Goal: Submit feedback/report problem: Submit feedback/report problem

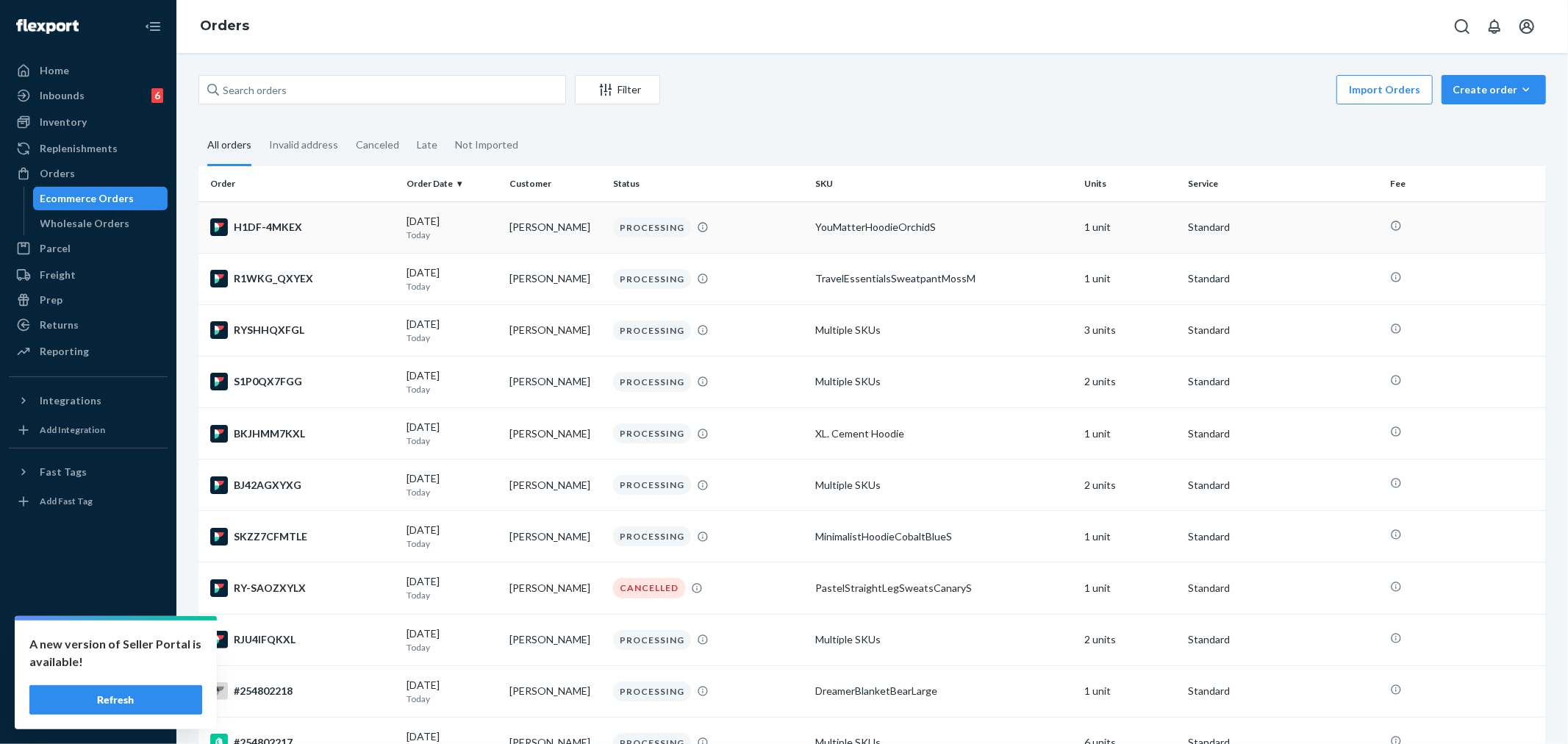
drag, startPoint x: 78, startPoint y: 173, endPoint x: 348, endPoint y: 252, distance: 281.3
click at [79, 173] on div "Orders" at bounding box center [88, 174] width 156 height 21
drag, startPoint x: 100, startPoint y: 704, endPoint x: 280, endPoint y: 711, distance: 180.1
click at [101, 704] on button "Refresh" at bounding box center [116, 700] width 173 height 29
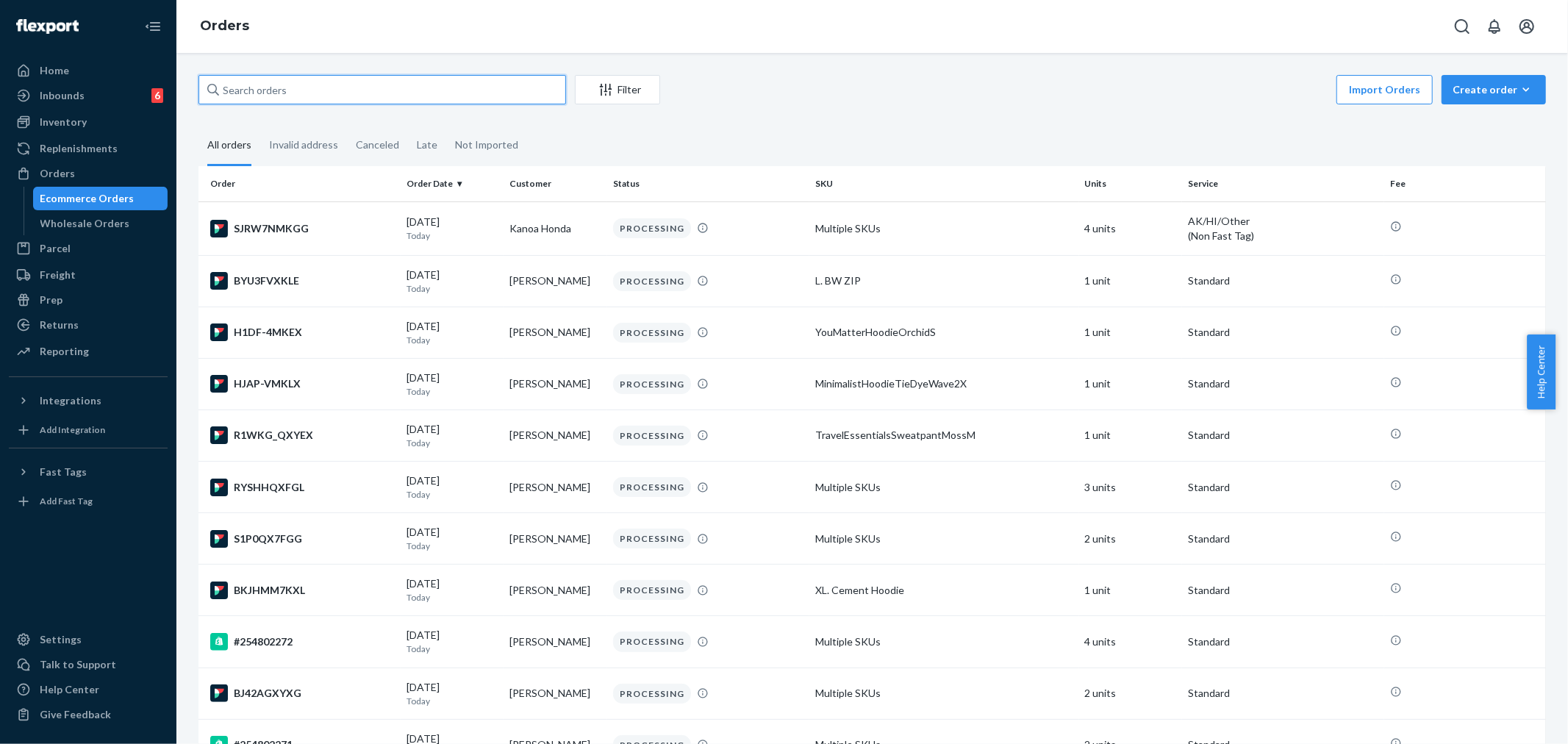
click at [248, 85] on input "text" at bounding box center [383, 89] width 367 height 29
paste input "254651022"
type input "254651022"
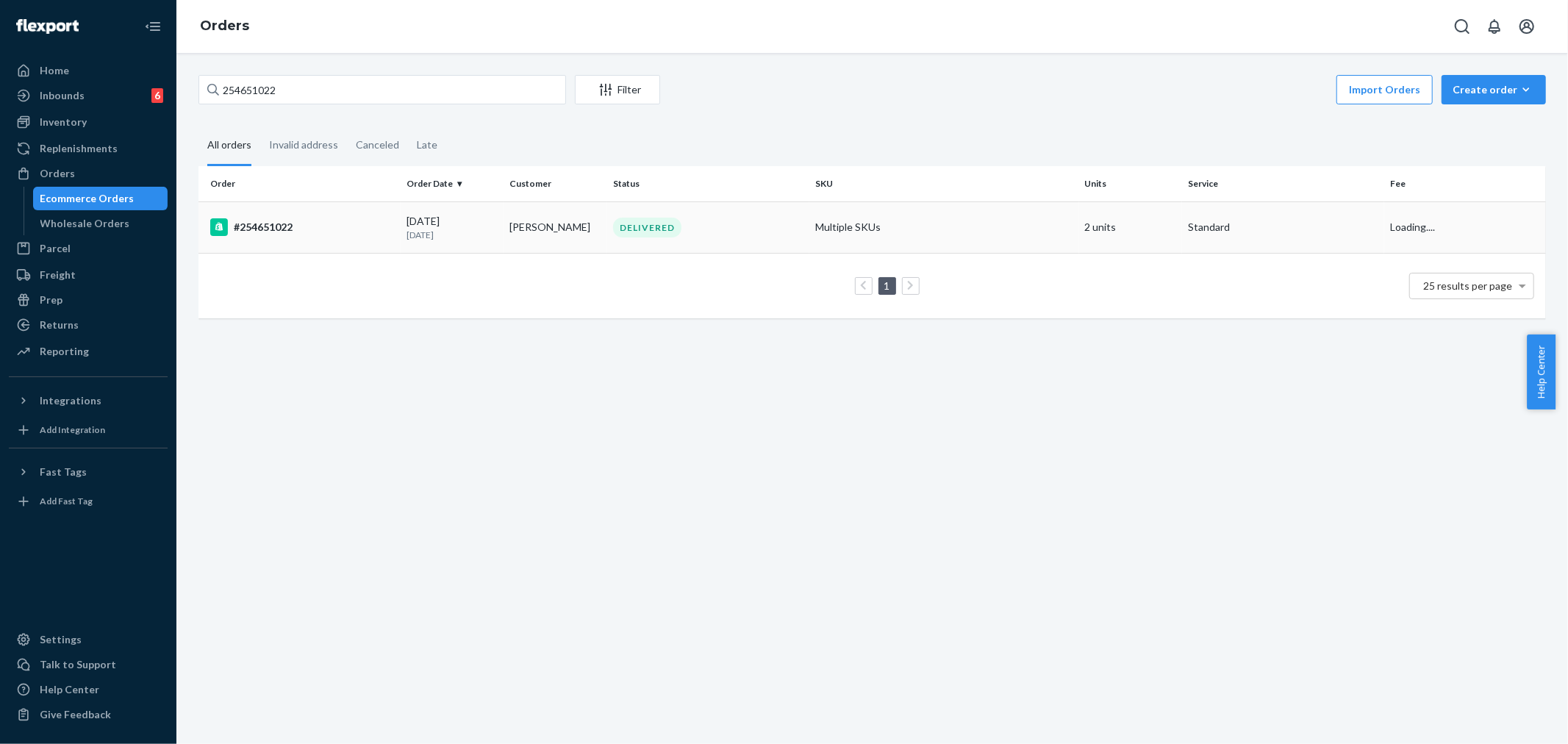
click at [623, 222] on div "DELIVERED" at bounding box center [647, 227] width 68 height 20
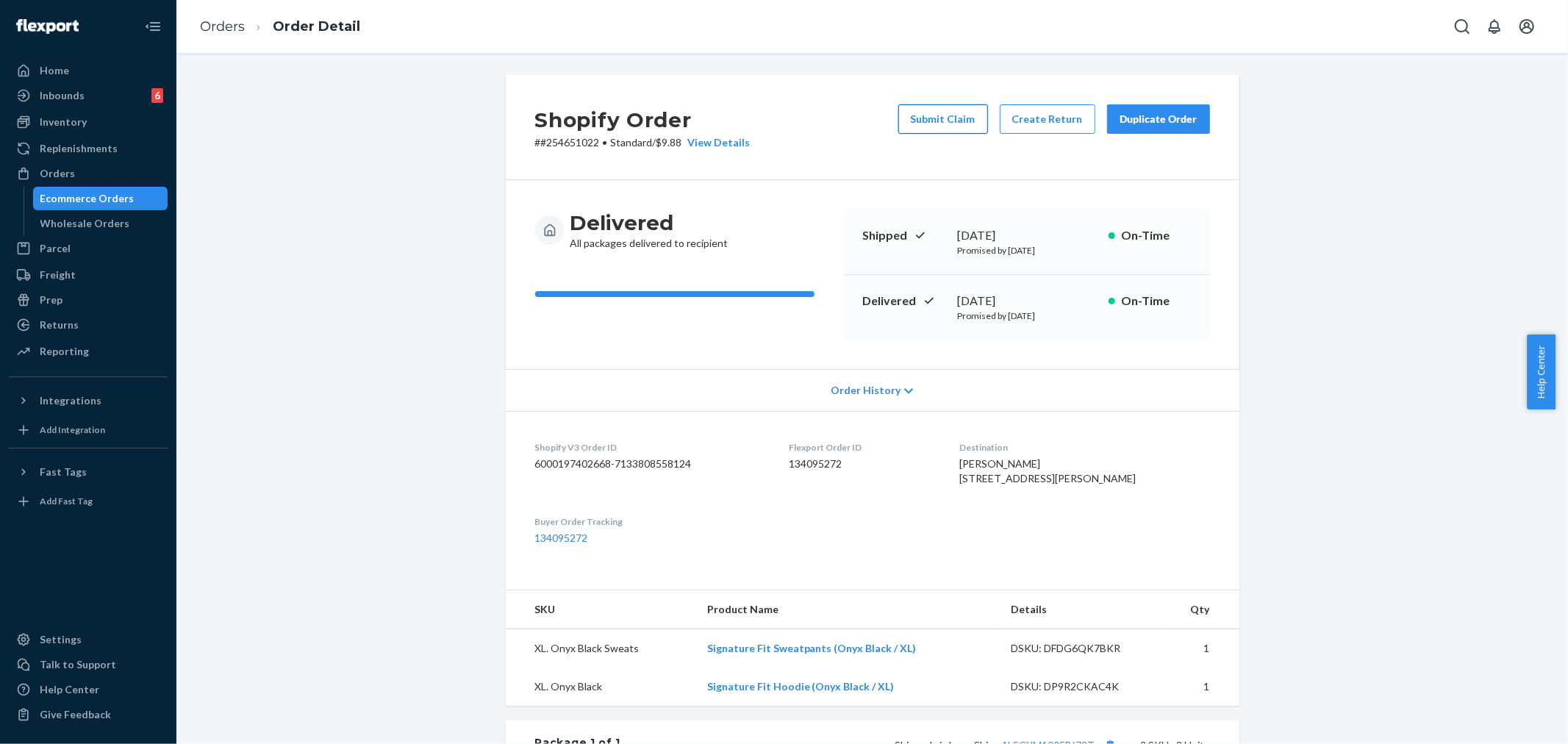
click at [936, 118] on button "Submit Claim" at bounding box center [943, 118] width 90 height 29
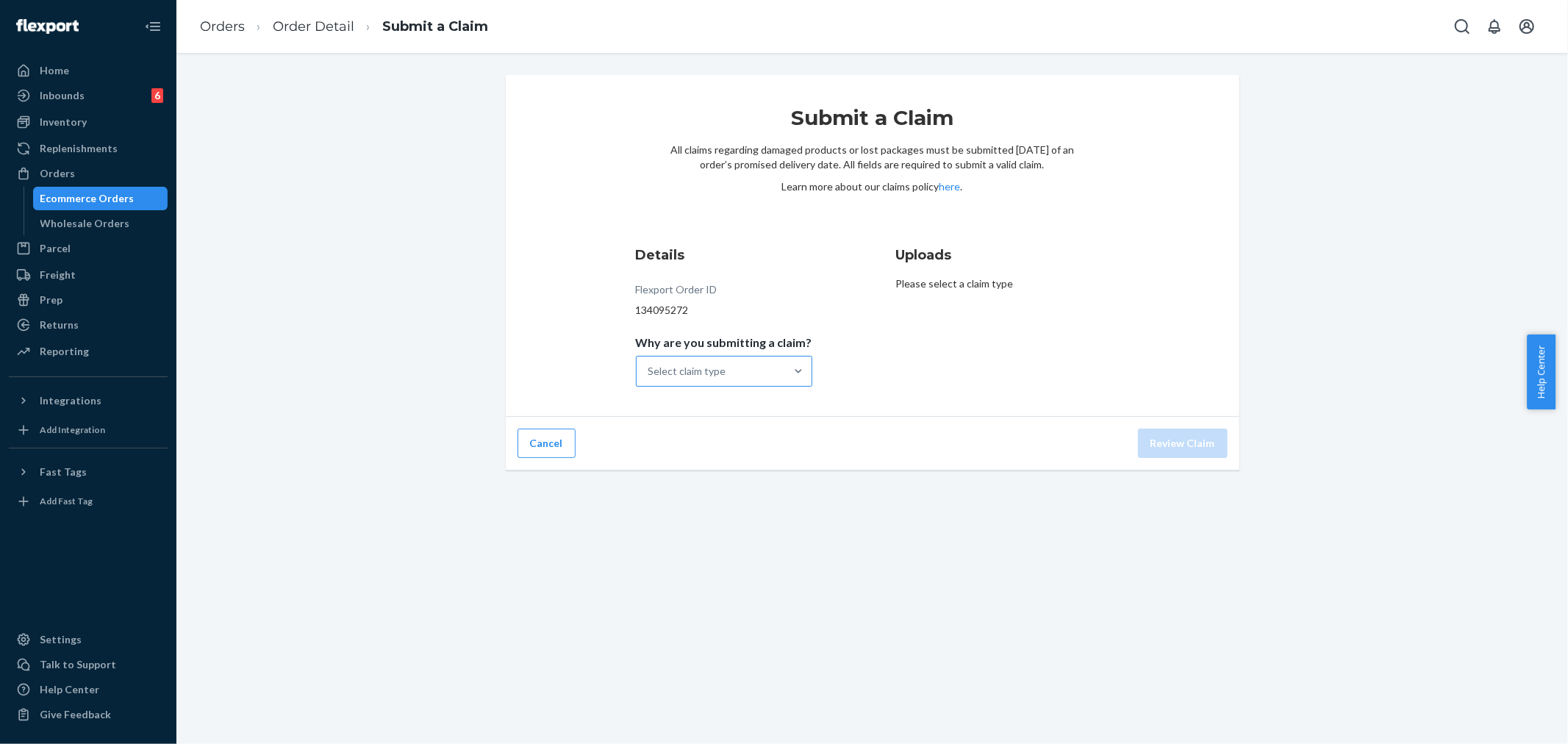
click at [785, 380] on div at bounding box center [799, 371] width 27 height 29
click at [650, 378] on input "Why are you submitting a claim? Select claim type" at bounding box center [649, 372] width 2 height 15
click at [755, 466] on div "Incorrect product" at bounding box center [723, 466] width 170 height 29
click at [650, 378] on input "Why are you submitting a claim? option Incorrect product focused, 0 of 4. 4 res…" at bounding box center [649, 372] width 2 height 15
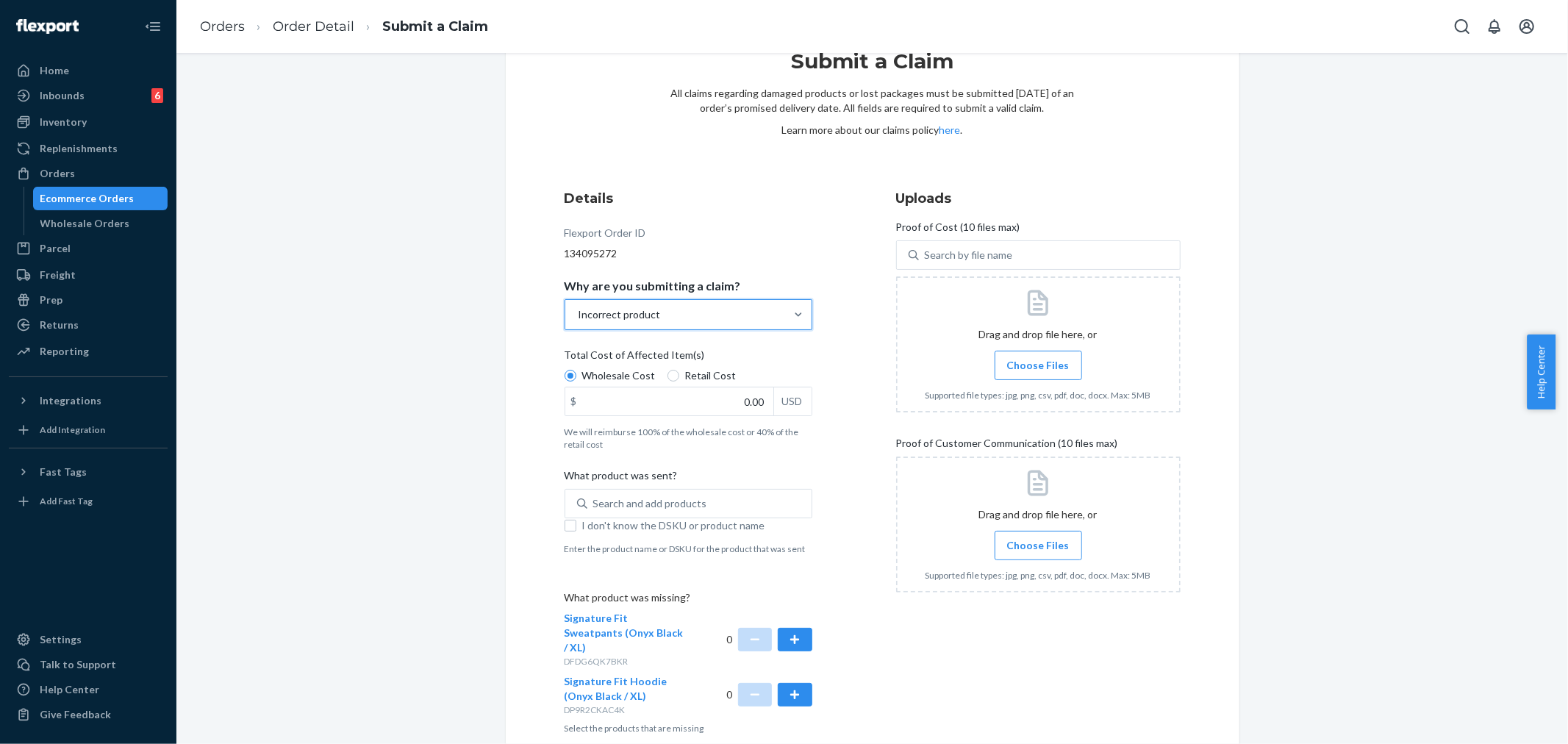
scroll to position [116, 0]
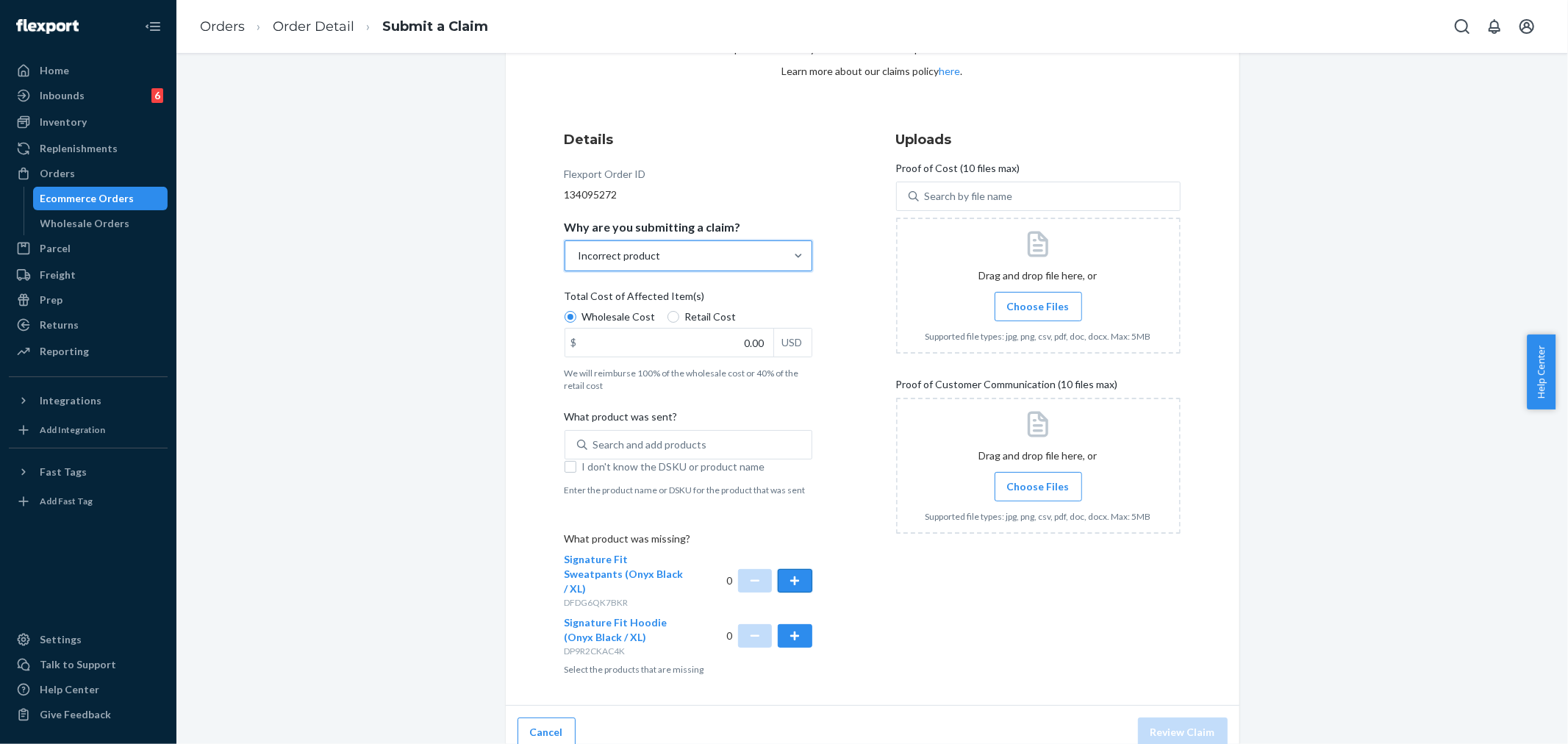
click at [785, 575] on button "button" at bounding box center [794, 580] width 34 height 23
click at [791, 627] on button "button" at bounding box center [794, 636] width 34 height 23
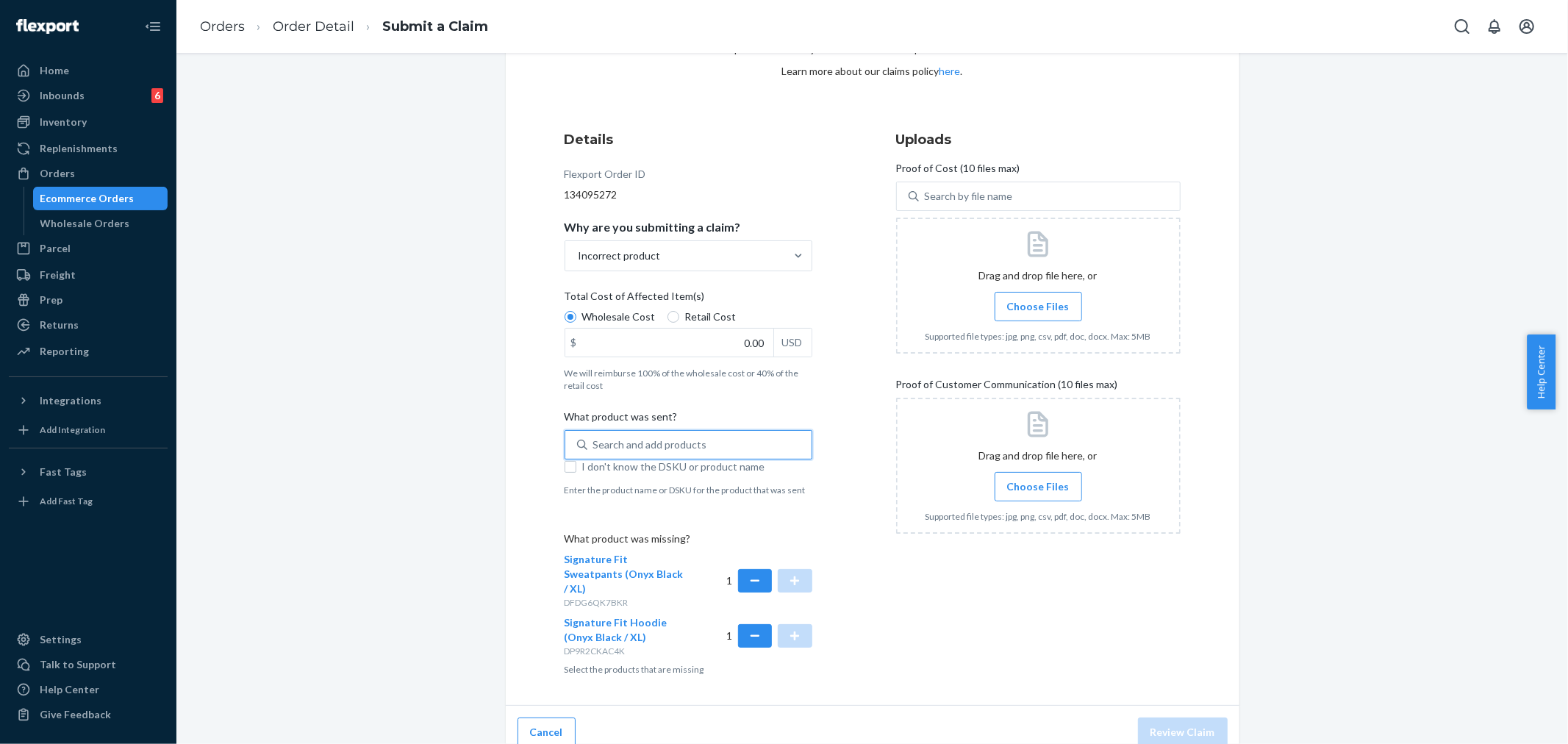
click at [650, 447] on div "Search and add products" at bounding box center [650, 445] width 114 height 15
click at [595, 447] on input "0 results available. Use Up and Down to choose options, press Enter to select t…" at bounding box center [594, 445] width 2 height 15
drag, startPoint x: 608, startPoint y: 436, endPoint x: 586, endPoint y: 435, distance: 22.0
click at [593, 436] on div at bounding box center [594, 445] width 2 height 18
click at [593, 437] on input "0 results available. Use Up and Down to choose options, press Enter to select t…" at bounding box center [594, 445] width 2 height 15
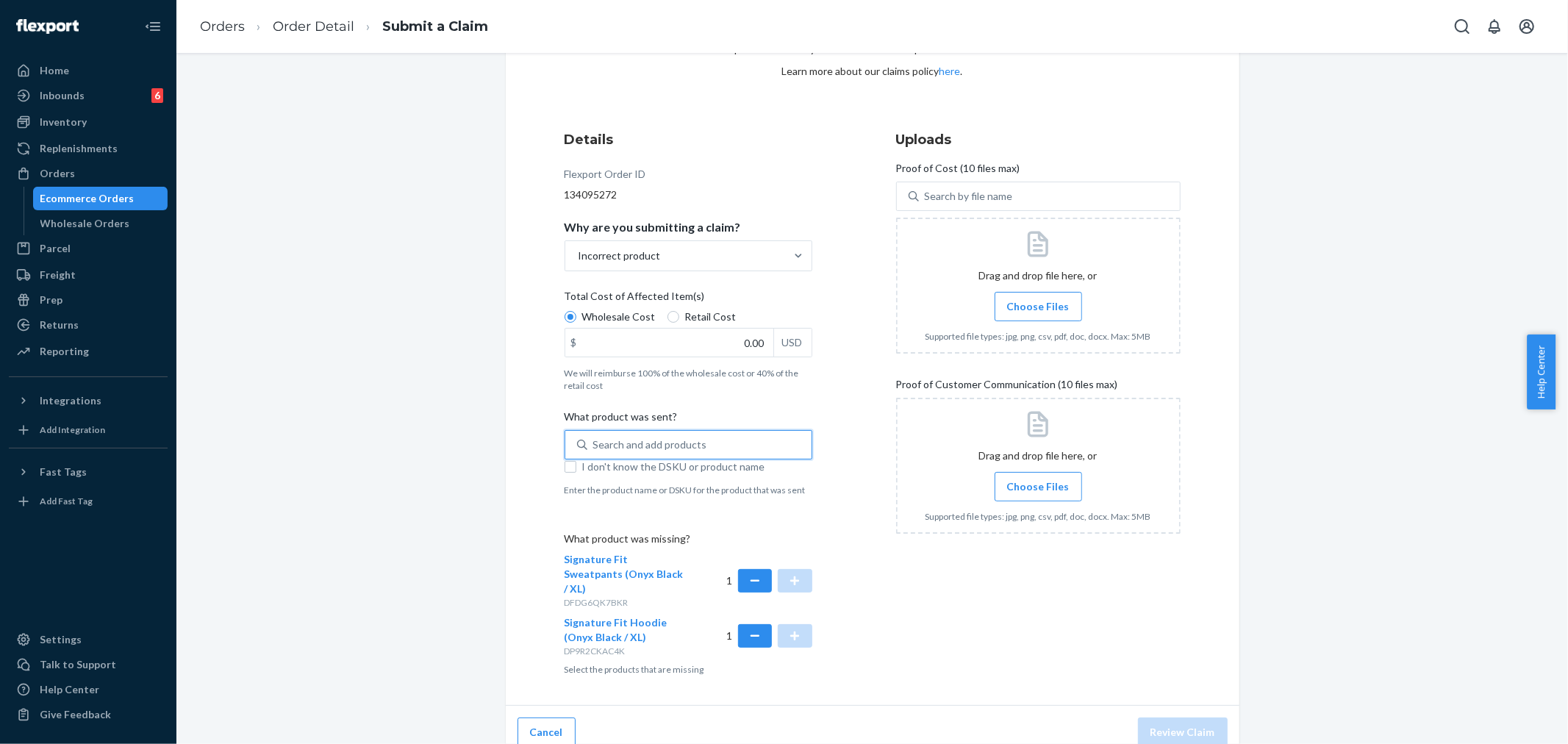
click at [602, 442] on div "Search and add products" at bounding box center [650, 445] width 114 height 15
click at [595, 442] on input "0 results available. Use Up and Down to choose options, press Enter to select t…" at bounding box center [594, 445] width 2 height 15
paste input "Cloud Zip Hoodie Storm / S"
type input "Cloud Zip Hoodie Storm / S"
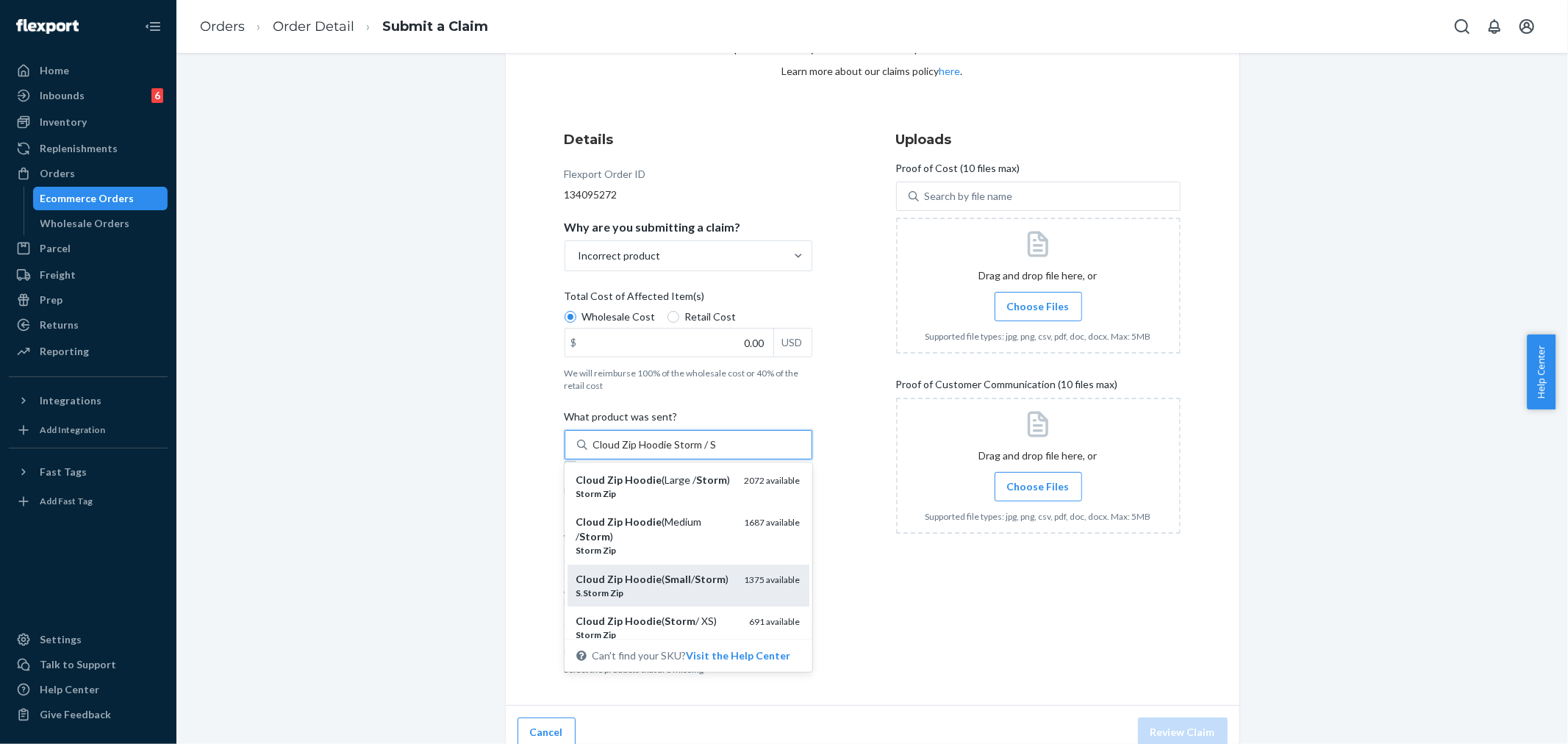
click at [639, 586] on div "Cloud Zip Hoodie ( Small / Storm )" at bounding box center [654, 580] width 157 height 15
click at [639, 452] on input "Cloud Zip Hoodie Storm / S" at bounding box center [654, 445] width 122 height 15
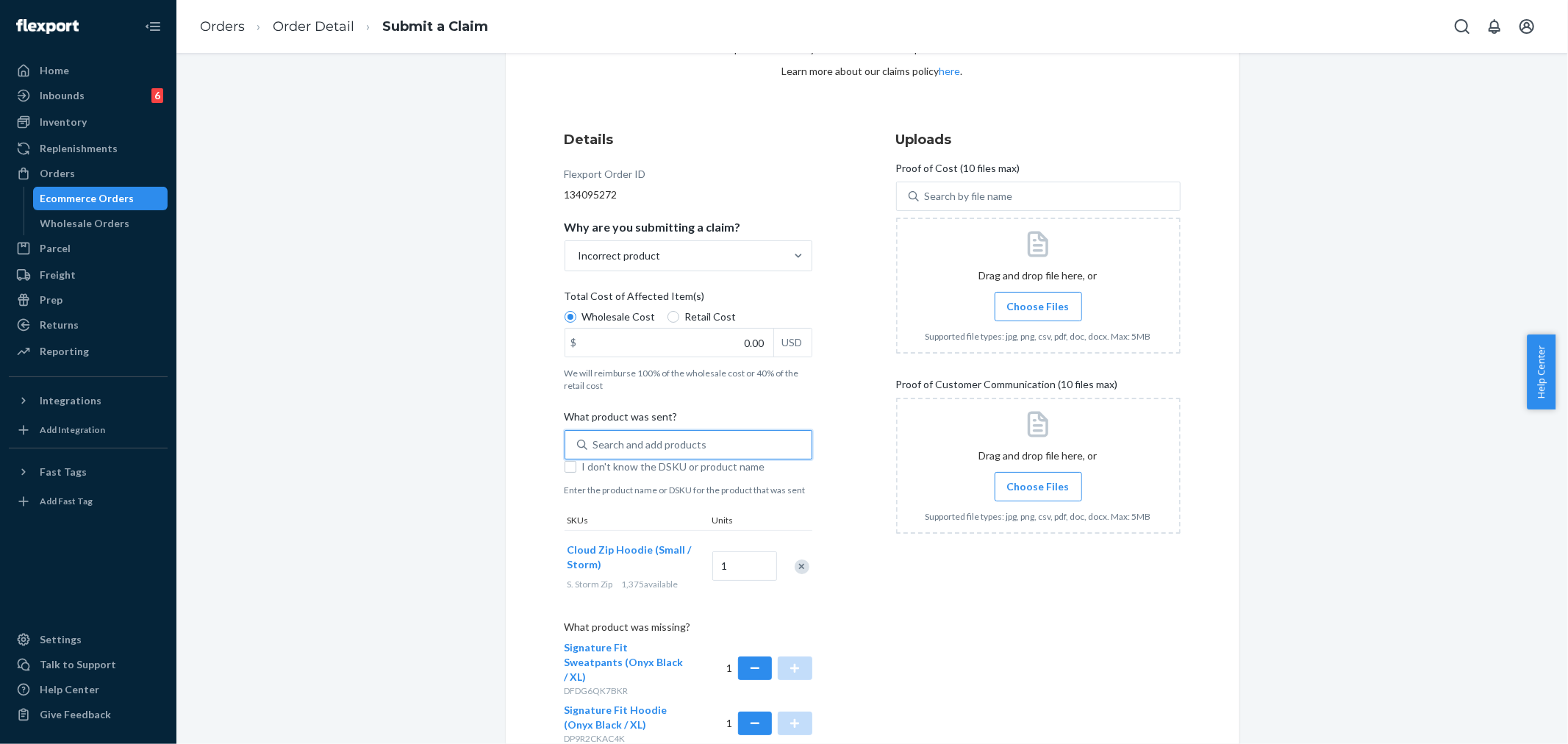
click at [625, 446] on div "Search and add products" at bounding box center [650, 445] width 114 height 15
click at [595, 446] on input "0 results available. Use Up and Down to choose options, press Enter to select t…" at bounding box center [594, 445] width 2 height 15
paste input "Cloud Sweatpants Storm / S"
type input "Cloud Sweatpants Storm / S"
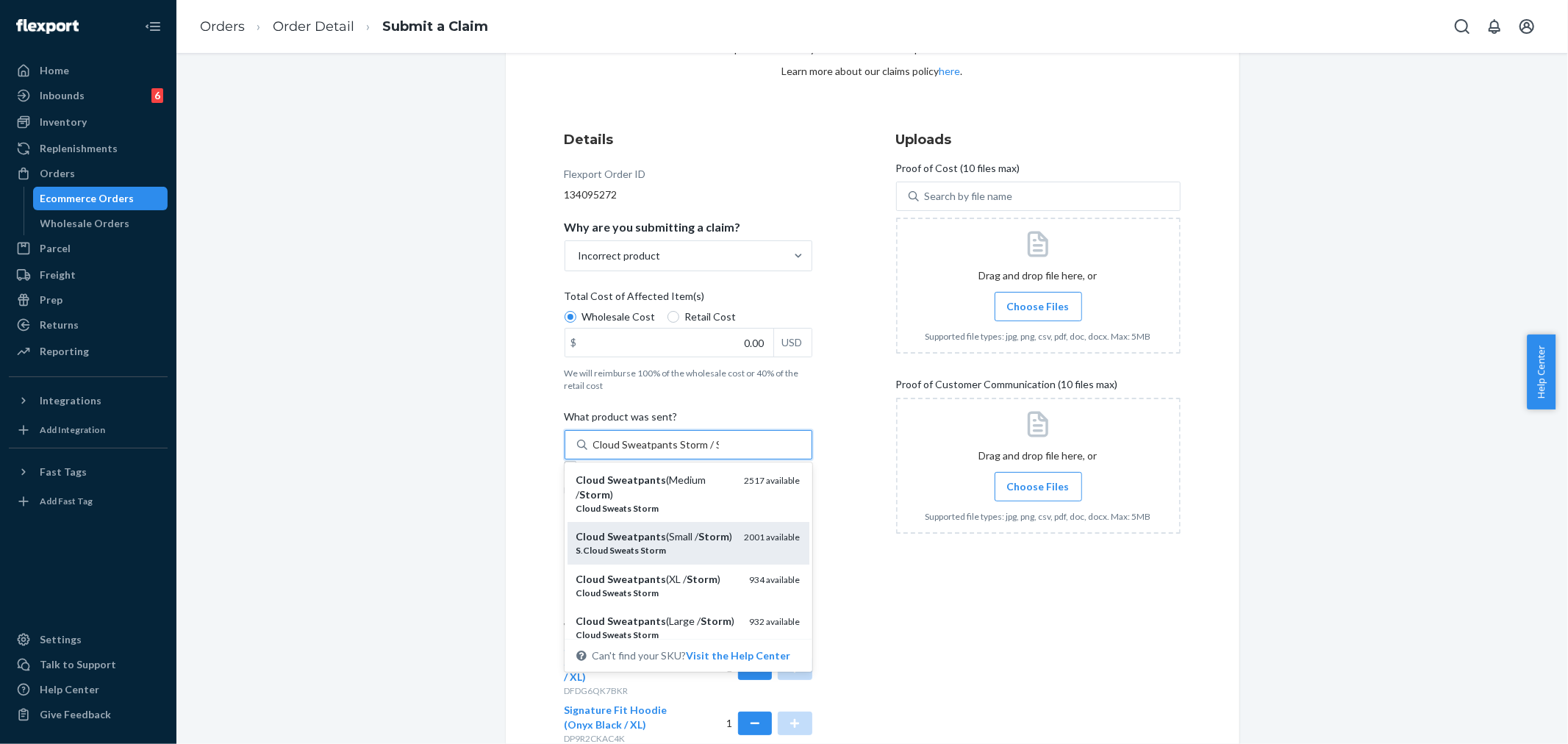
click at [634, 544] on div "Cloud Sweatpants (Small / Storm )" at bounding box center [654, 537] width 157 height 15
click at [634, 452] on input "Cloud Sweatpants Storm / S" at bounding box center [656, 445] width 126 height 15
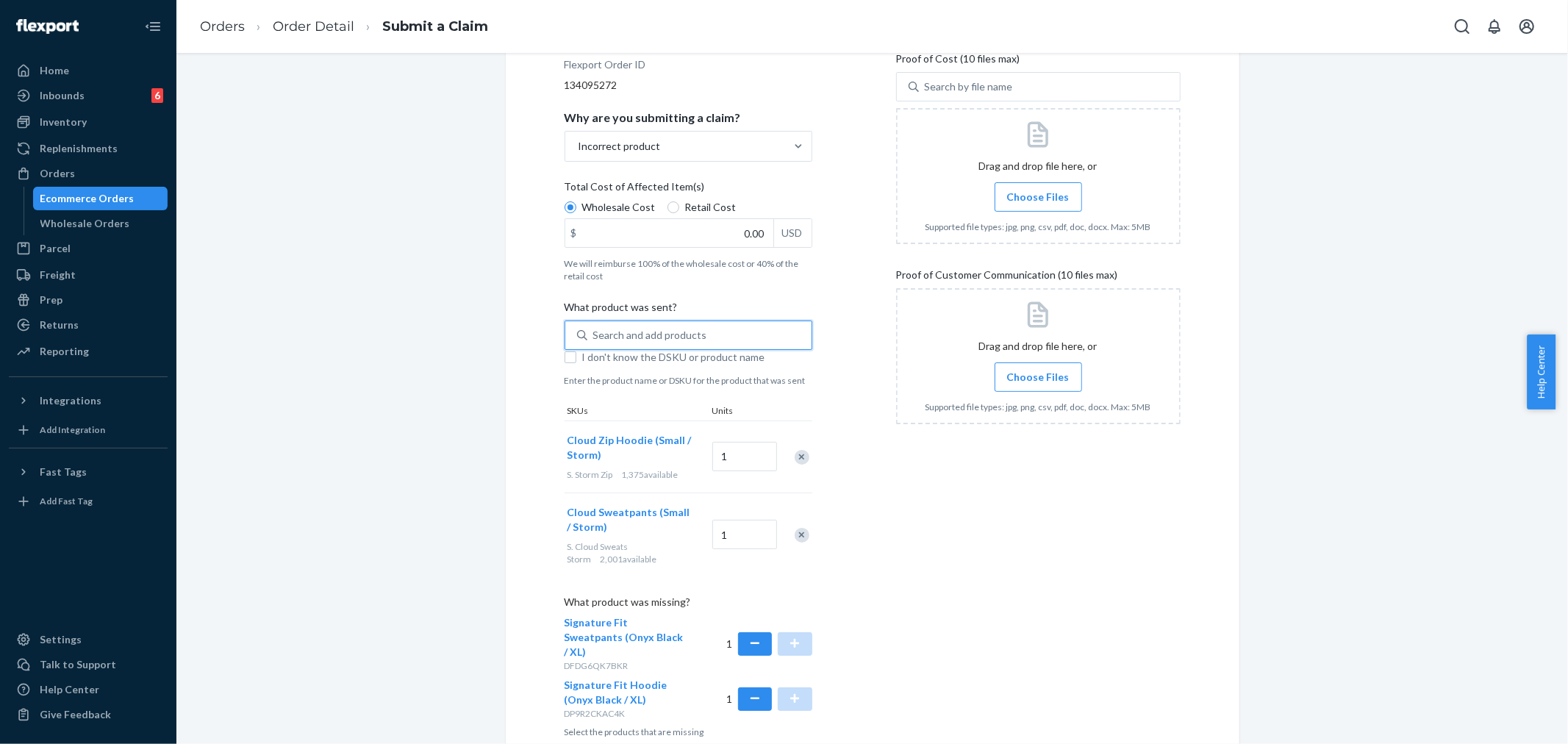
scroll to position [206, 0]
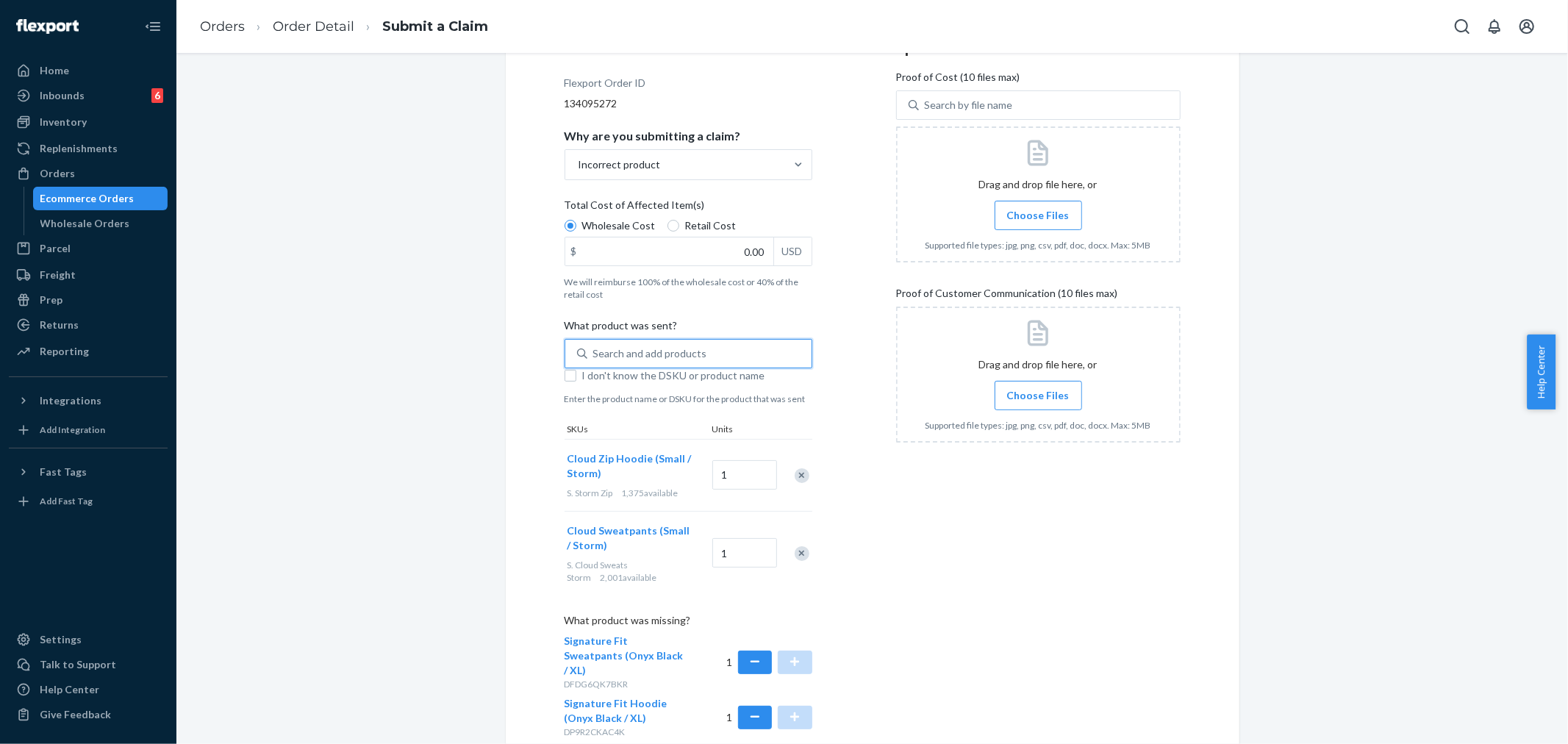
click at [1038, 216] on span "Choose Files" at bounding box center [1038, 216] width 62 height 15
click at [1038, 216] on input "Choose Files" at bounding box center [1038, 215] width 1 height 16
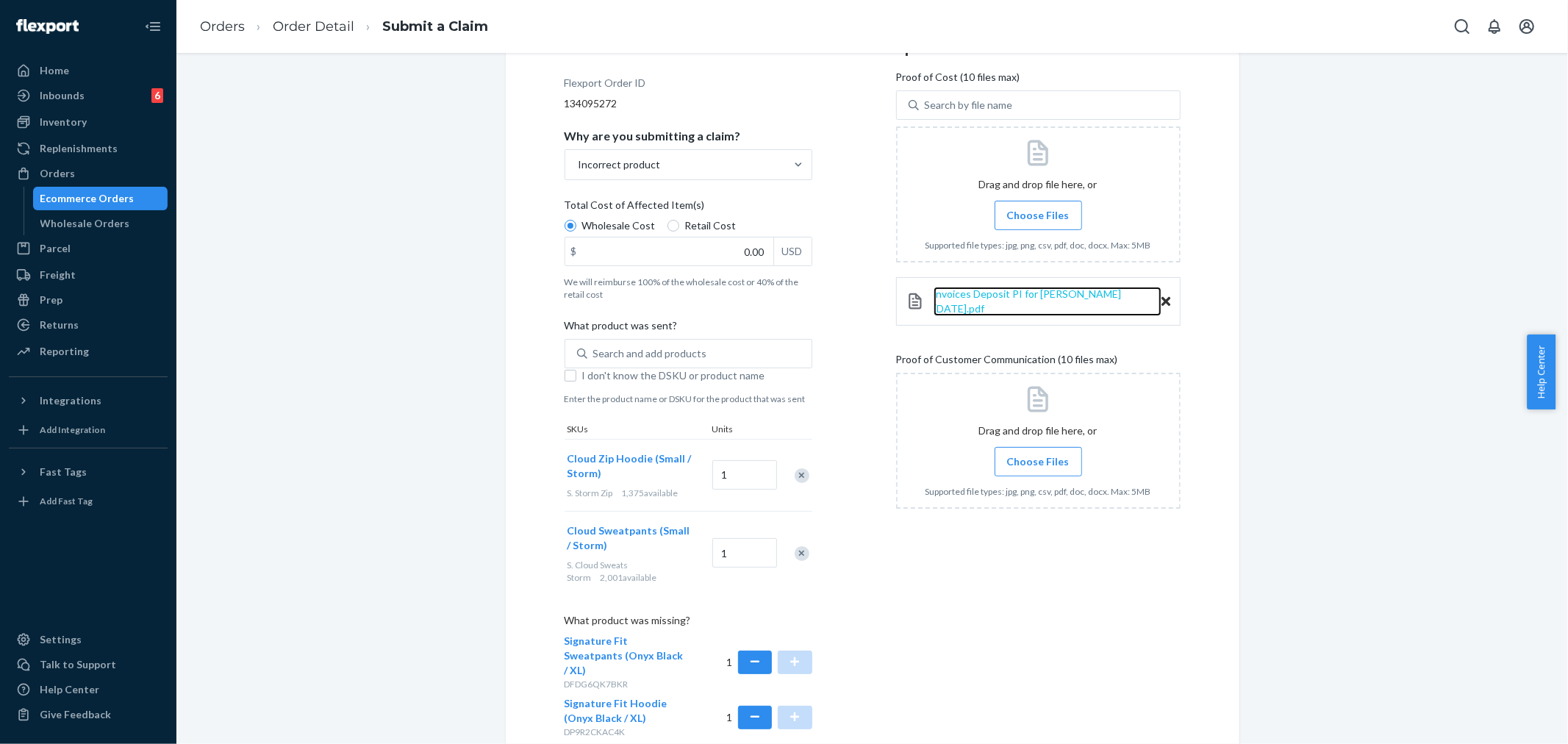
click at [1024, 293] on span "invoices Deposit PI for Hudson 2024-11-25.pdf" at bounding box center [1027, 301] width 187 height 27
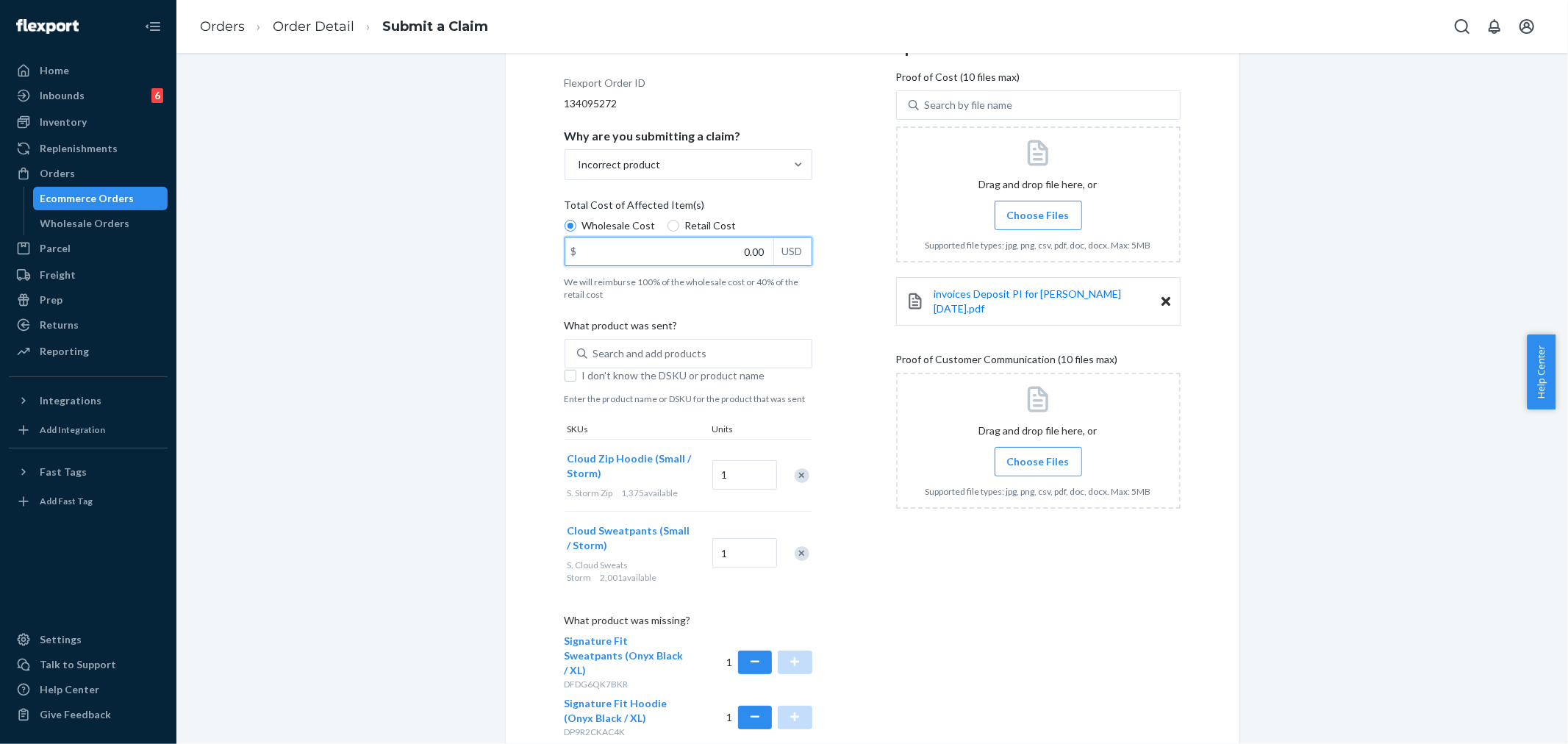
click at [743, 254] on input "0.00" at bounding box center [669, 251] width 208 height 28
type input "79.00"
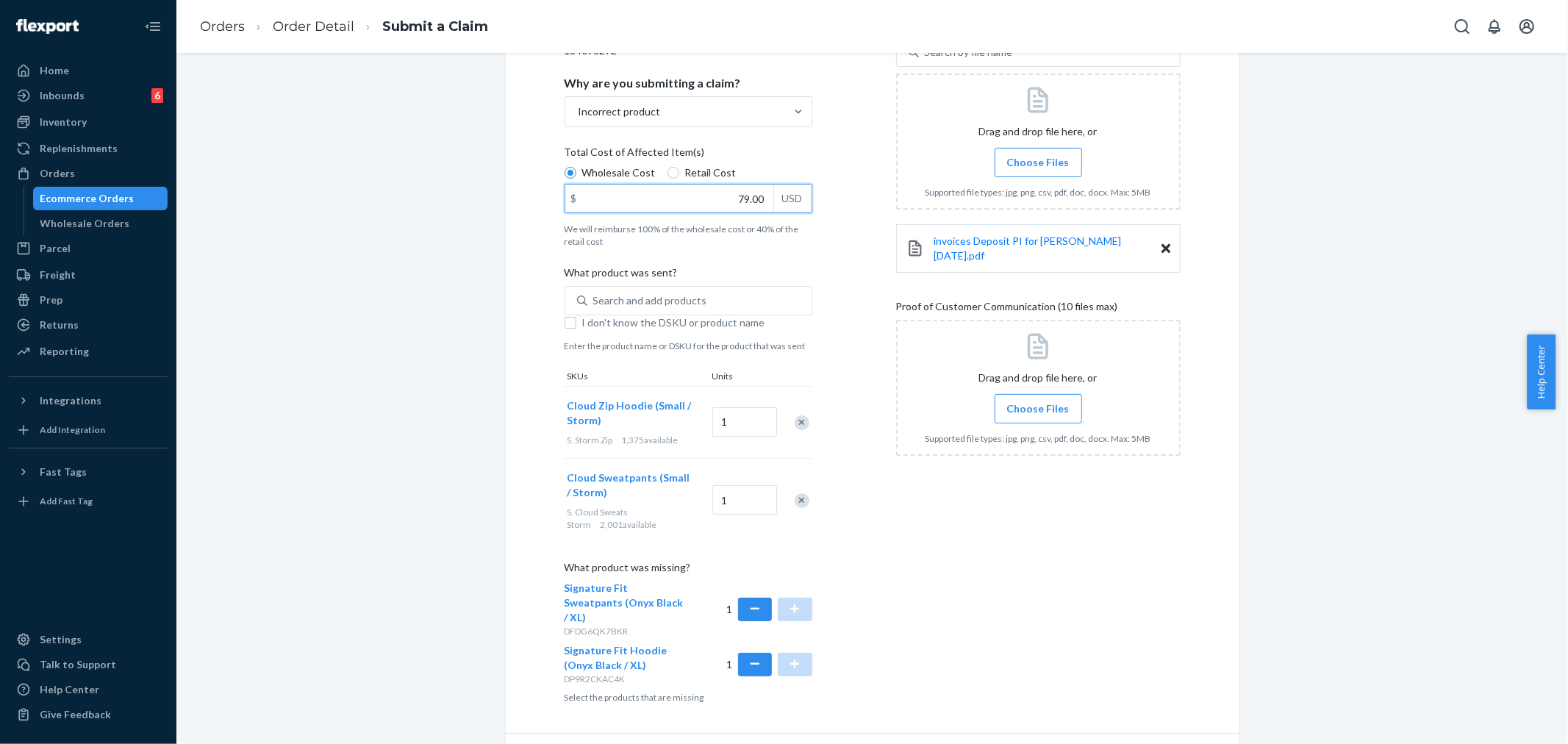
scroll to position [288, 0]
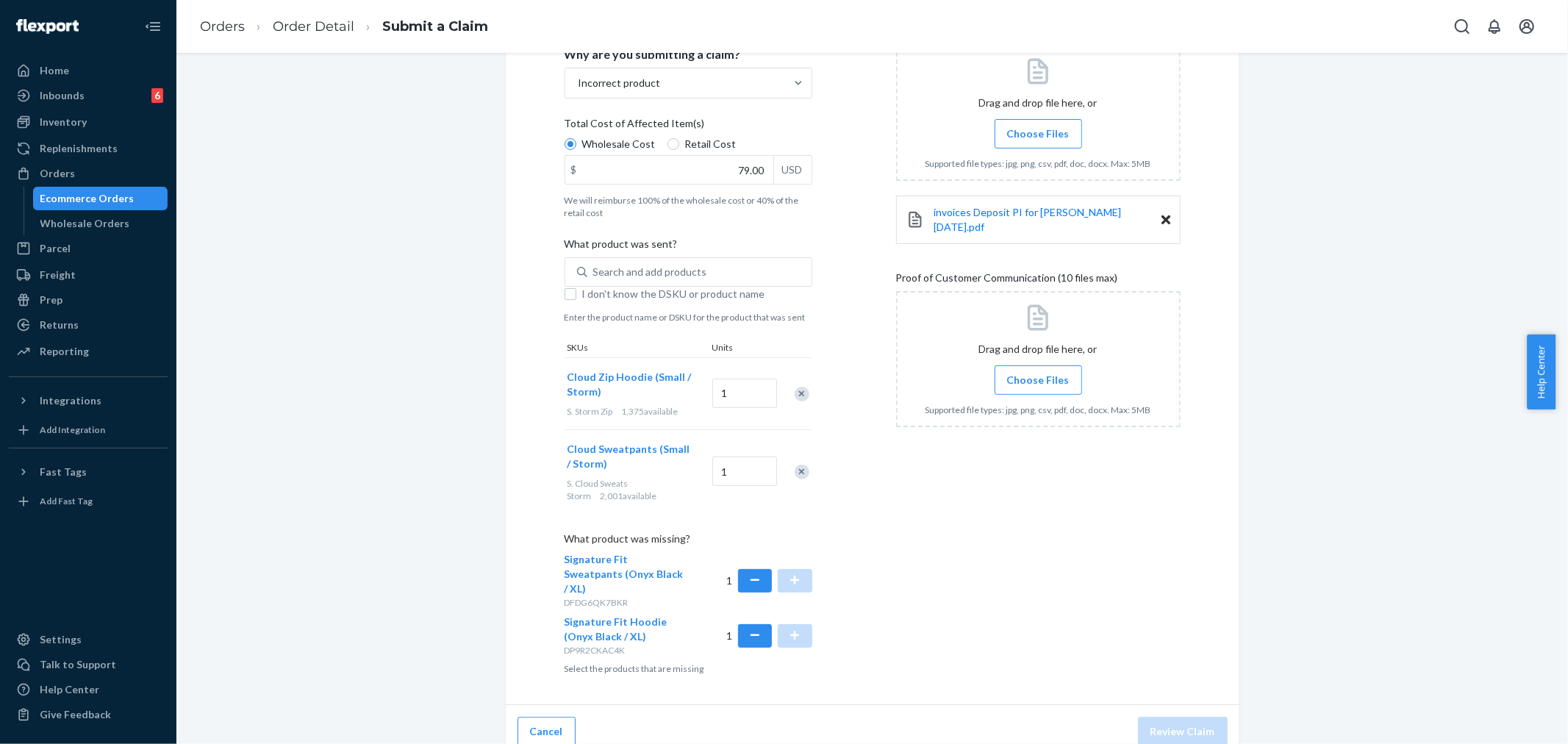
click at [1031, 379] on label "Choose Files" at bounding box center [1038, 379] width 87 height 29
click at [1038, 379] on input "Choose Files" at bounding box center [1038, 379] width 1 height 16
click at [1028, 372] on span "Choose Files" at bounding box center [1038, 380] width 62 height 15
click at [1038, 372] on input "Choose Files" at bounding box center [1038, 379] width 1 height 16
click at [1038, 372] on input "Choose Files" at bounding box center [1038, 379] width 1 height 16
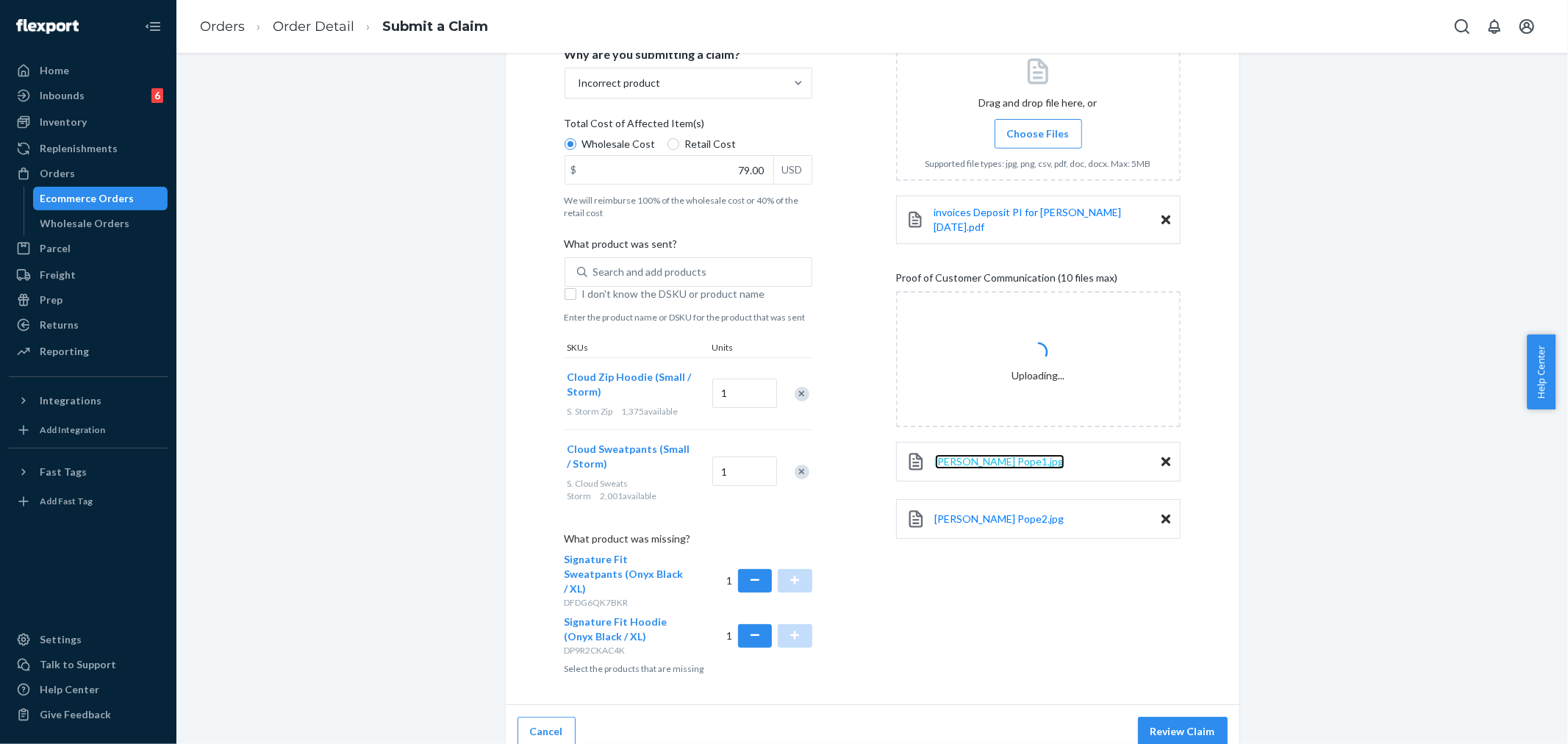
click at [983, 455] on span "Ramon Pope1.jpg" at bounding box center [999, 460] width 129 height 13
click at [1160, 716] on button "Review Claim" at bounding box center [1182, 731] width 90 height 29
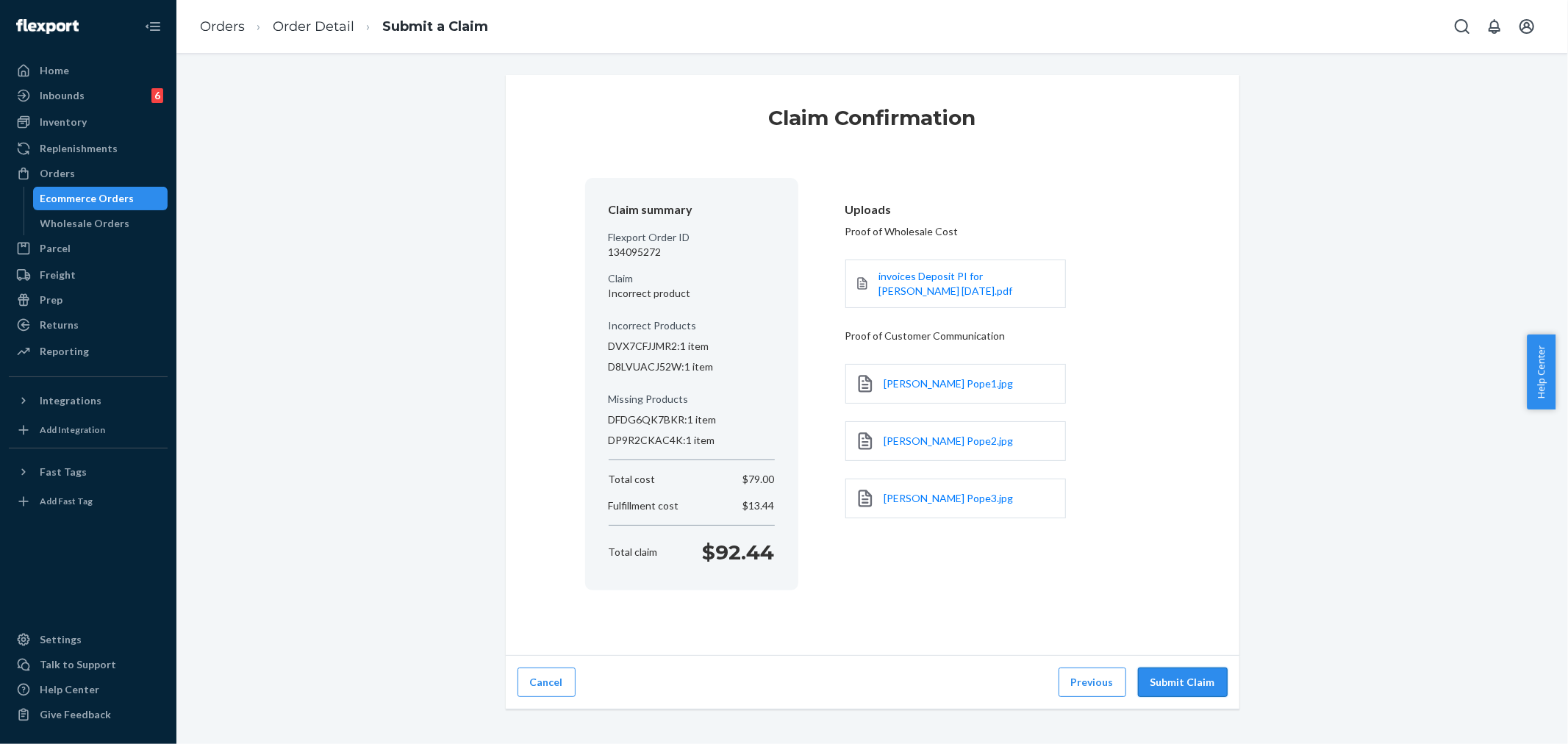
click at [1185, 679] on button "Submit Claim" at bounding box center [1182, 682] width 90 height 29
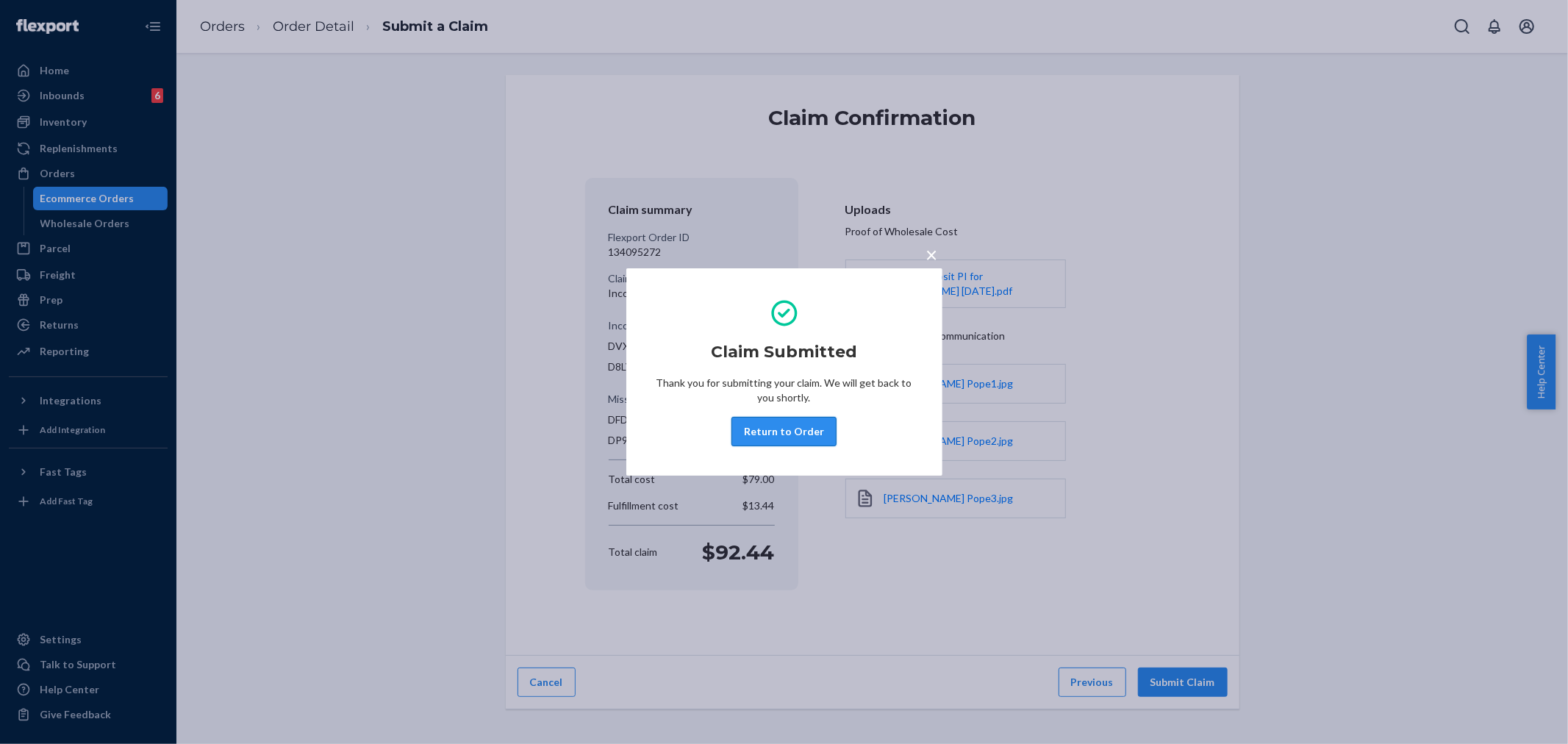
click at [767, 429] on button "Return to Order" at bounding box center [784, 431] width 105 height 29
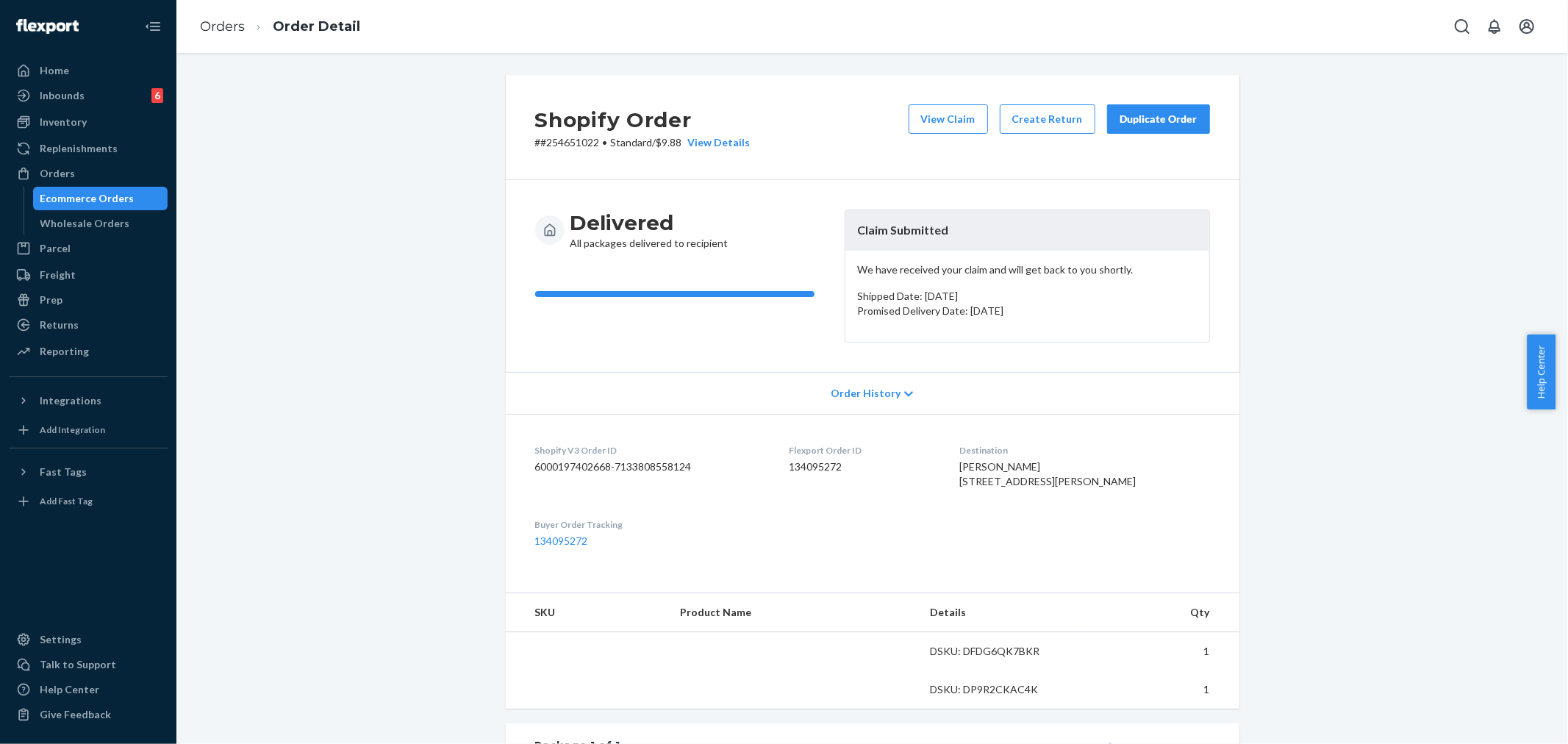
click at [555, 145] on p "# #254651022 • Standard / $9.88 View Details" at bounding box center [643, 143] width 216 height 15
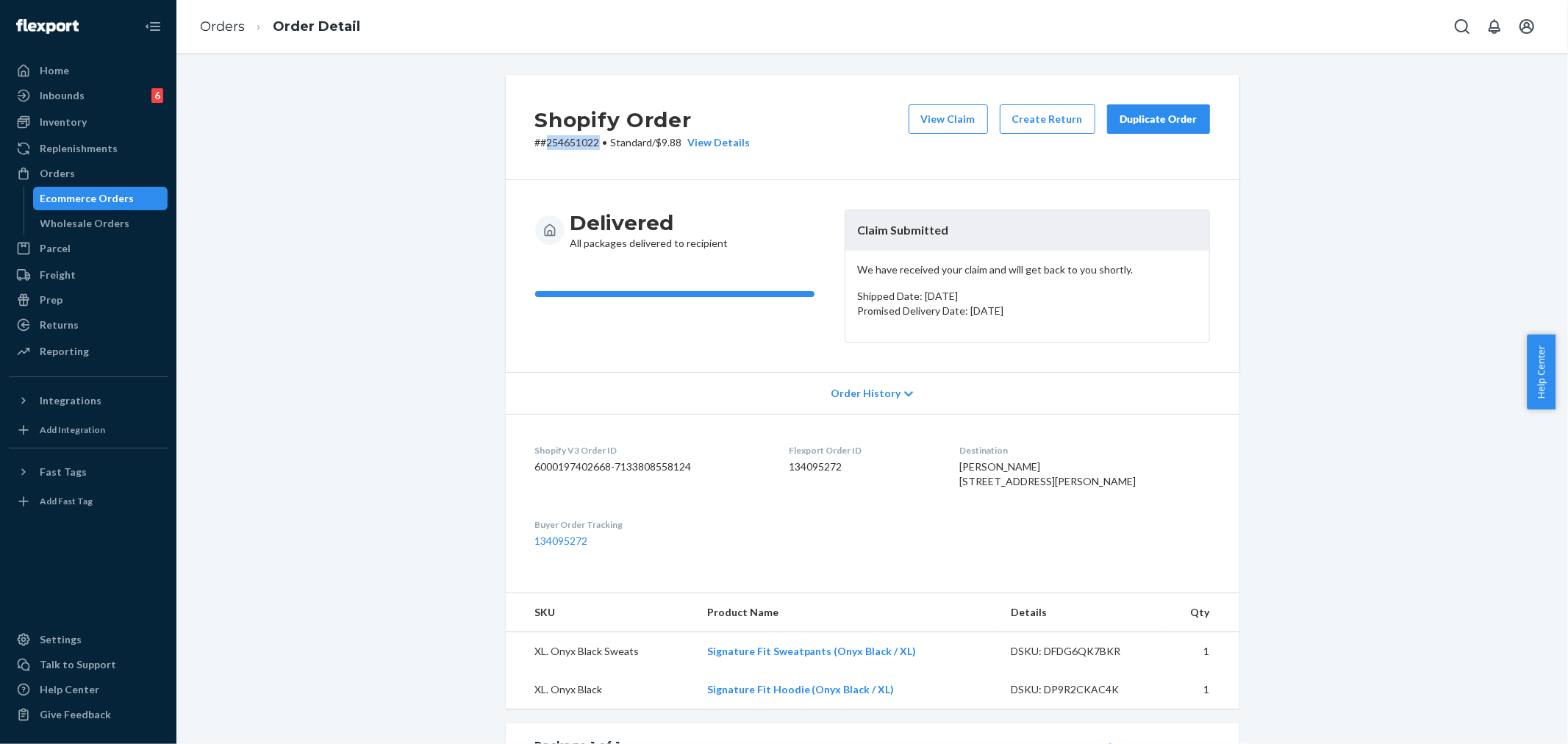
copy p "254651022"
drag, startPoint x: 852, startPoint y: 230, endPoint x: 982, endPoint y: 258, distance: 133.0
click at [971, 237] on header "Claim Submitted" at bounding box center [1028, 231] width 364 height 40
copy header "Claim Submitted"
